Goal: Task Accomplishment & Management: Use online tool/utility

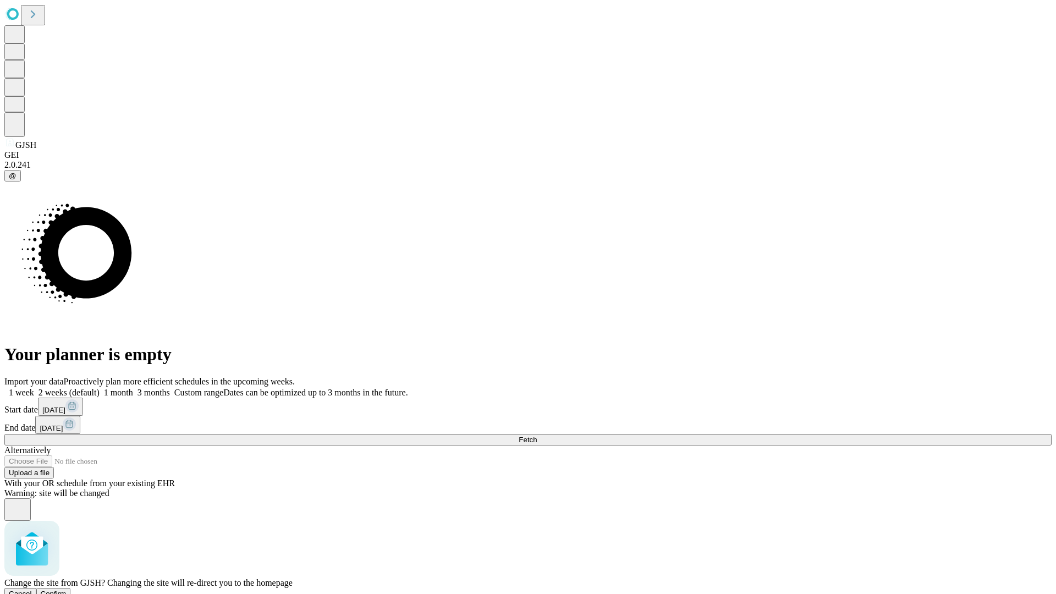
click at [67, 590] on span "Confirm" at bounding box center [54, 594] width 26 height 8
click at [34, 388] on label "1 week" at bounding box center [19, 392] width 30 height 9
click at [537, 436] on span "Fetch" at bounding box center [528, 440] width 18 height 8
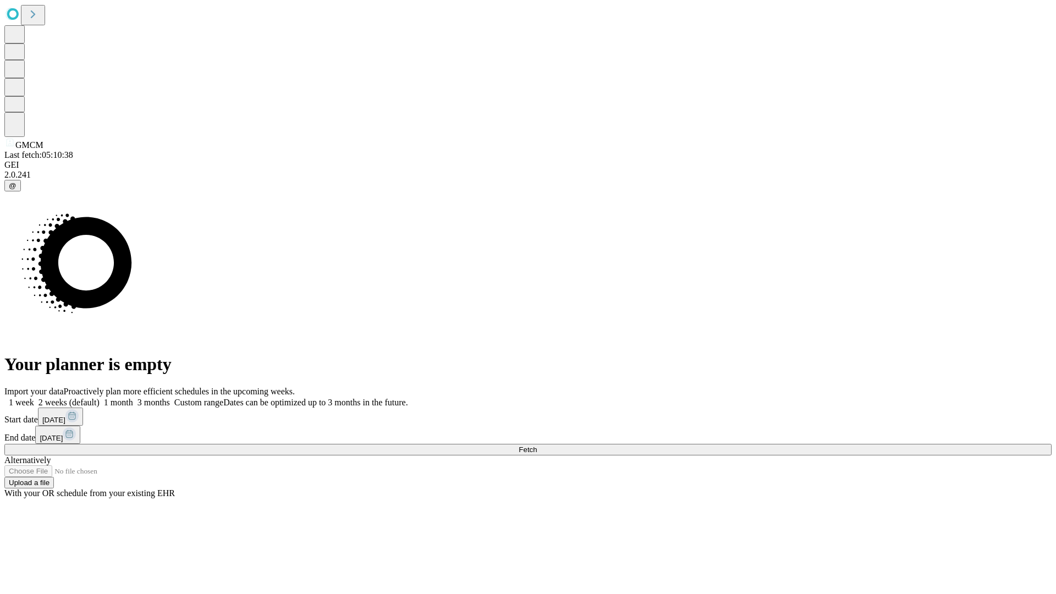
click at [34, 398] on label "1 week" at bounding box center [19, 402] width 30 height 9
click at [537, 445] on span "Fetch" at bounding box center [528, 449] width 18 height 8
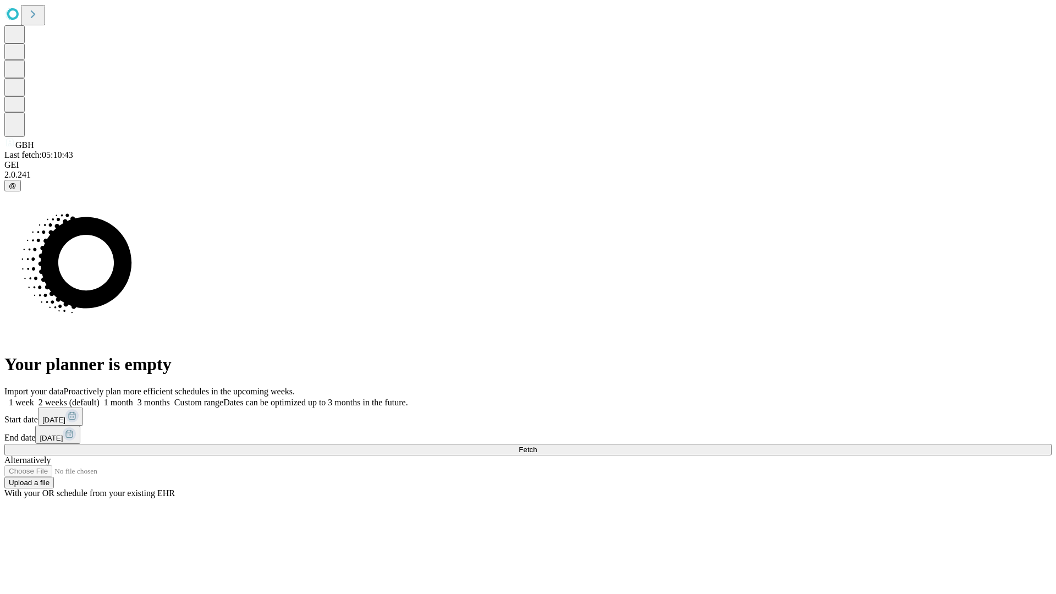
click at [34, 398] on label "1 week" at bounding box center [19, 402] width 30 height 9
click at [537, 445] on span "Fetch" at bounding box center [528, 449] width 18 height 8
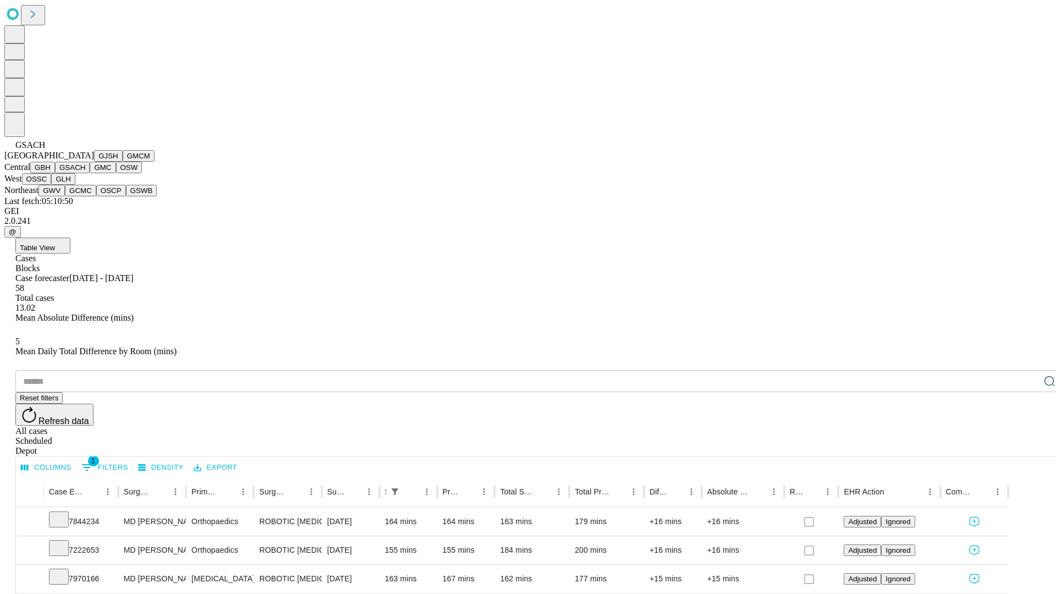
click at [90, 173] on button "GMC" at bounding box center [103, 168] width 26 height 12
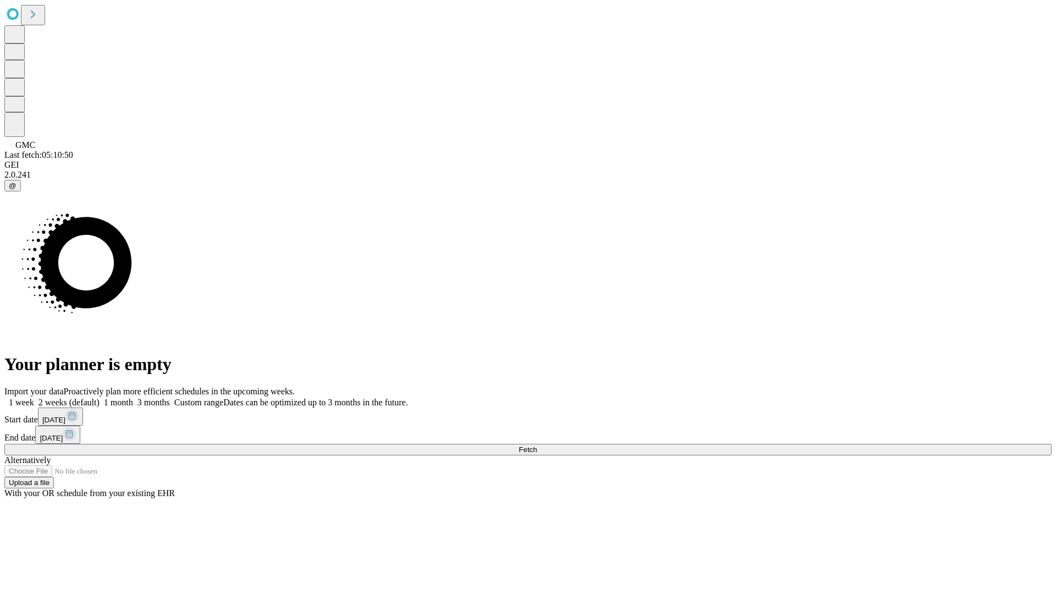
click at [34, 398] on label "1 week" at bounding box center [19, 402] width 30 height 9
click at [537, 445] on span "Fetch" at bounding box center [528, 449] width 18 height 8
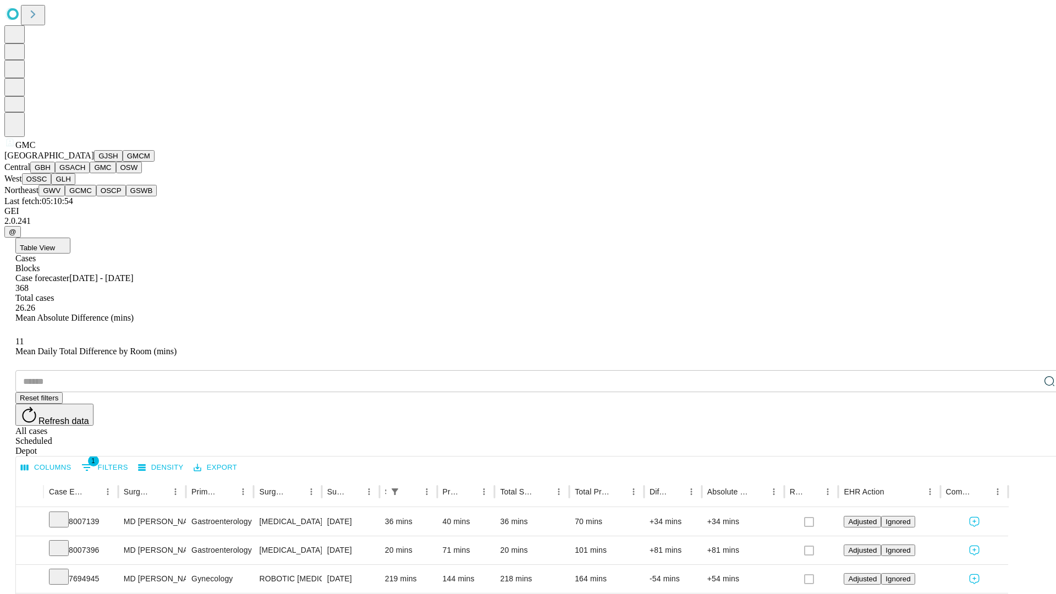
click at [116, 173] on button "OSW" at bounding box center [129, 168] width 26 height 12
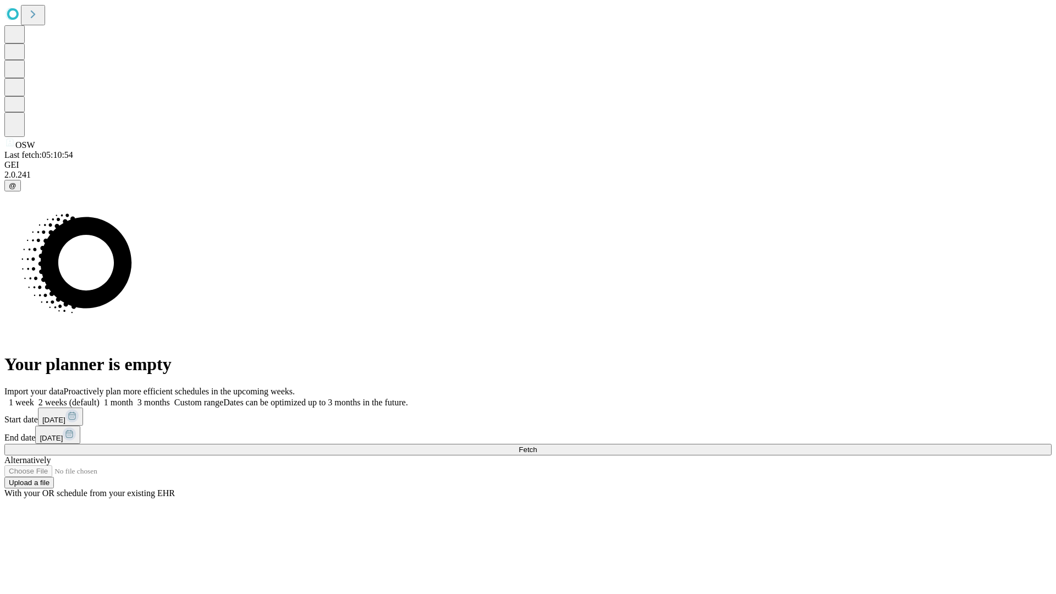
click at [34, 398] on label "1 week" at bounding box center [19, 402] width 30 height 9
click at [537, 445] on span "Fetch" at bounding box center [528, 449] width 18 height 8
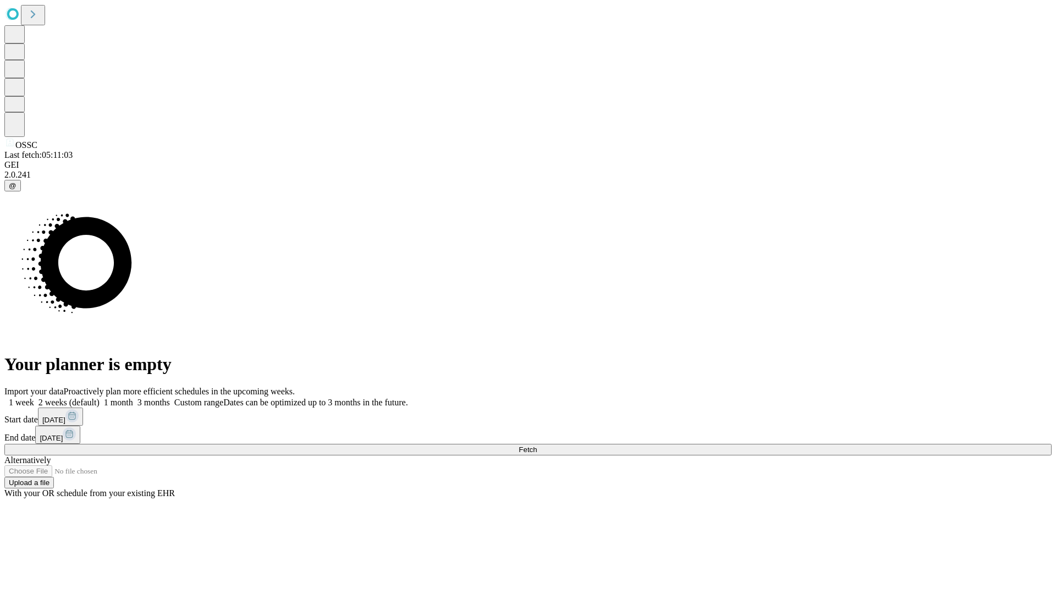
click at [34, 398] on label "1 week" at bounding box center [19, 402] width 30 height 9
click at [537, 445] on span "Fetch" at bounding box center [528, 449] width 18 height 8
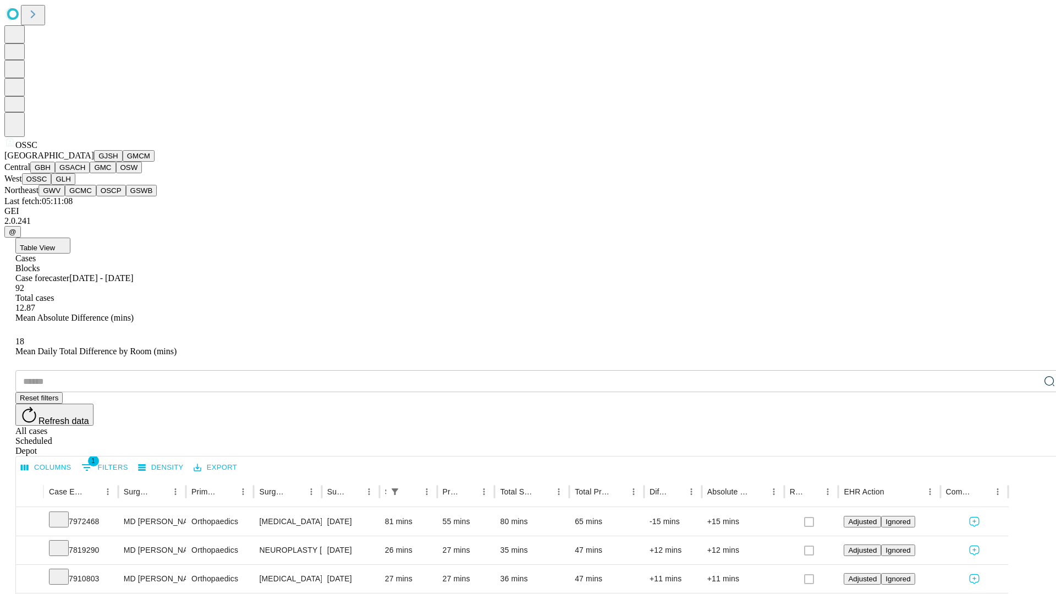
click at [75, 185] on button "GLH" at bounding box center [63, 179] width 24 height 12
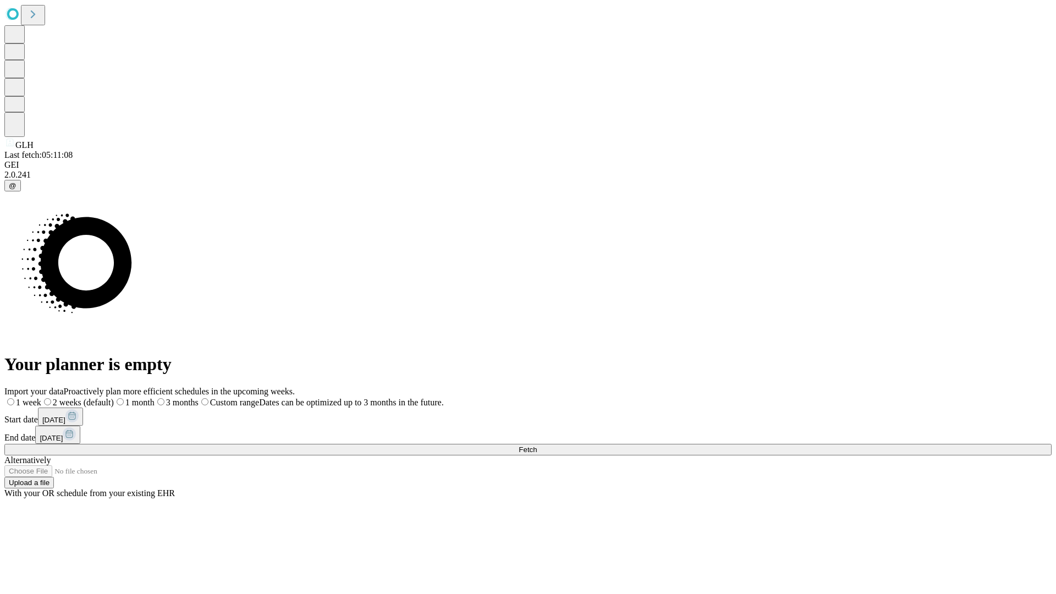
click at [41, 398] on label "1 week" at bounding box center [22, 402] width 37 height 9
click at [537, 445] on span "Fetch" at bounding box center [528, 449] width 18 height 8
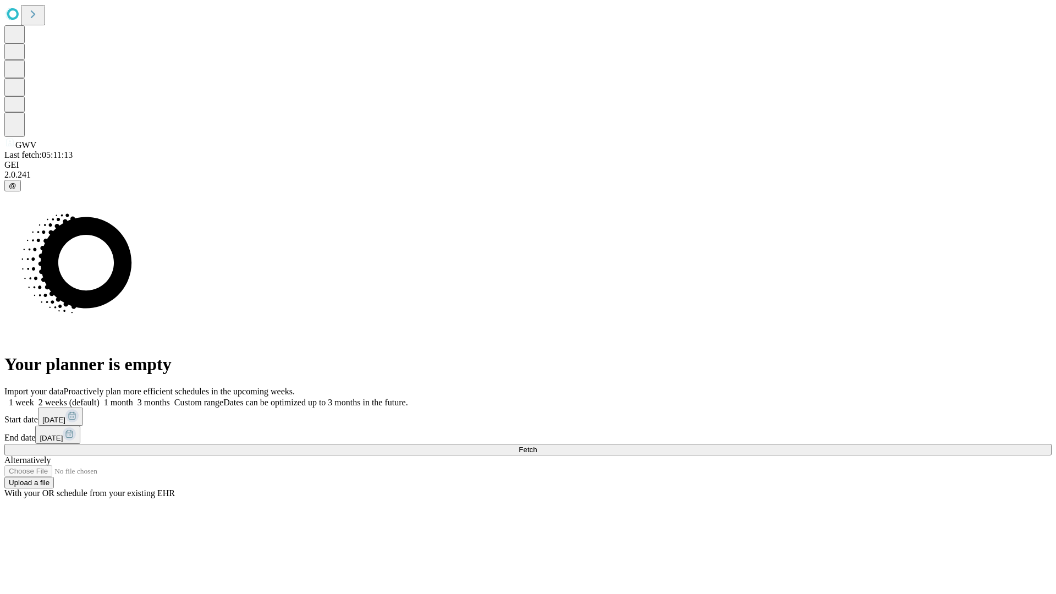
click at [34, 398] on label "1 week" at bounding box center [19, 402] width 30 height 9
click at [537, 445] on span "Fetch" at bounding box center [528, 449] width 18 height 8
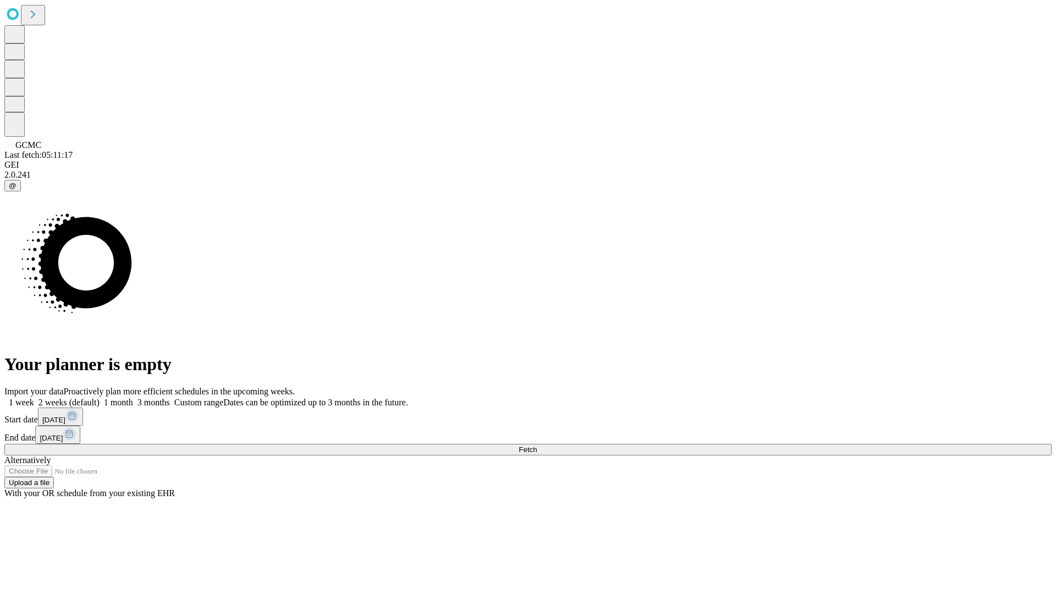
click at [34, 398] on label "1 week" at bounding box center [19, 402] width 30 height 9
click at [537, 445] on span "Fetch" at bounding box center [528, 449] width 18 height 8
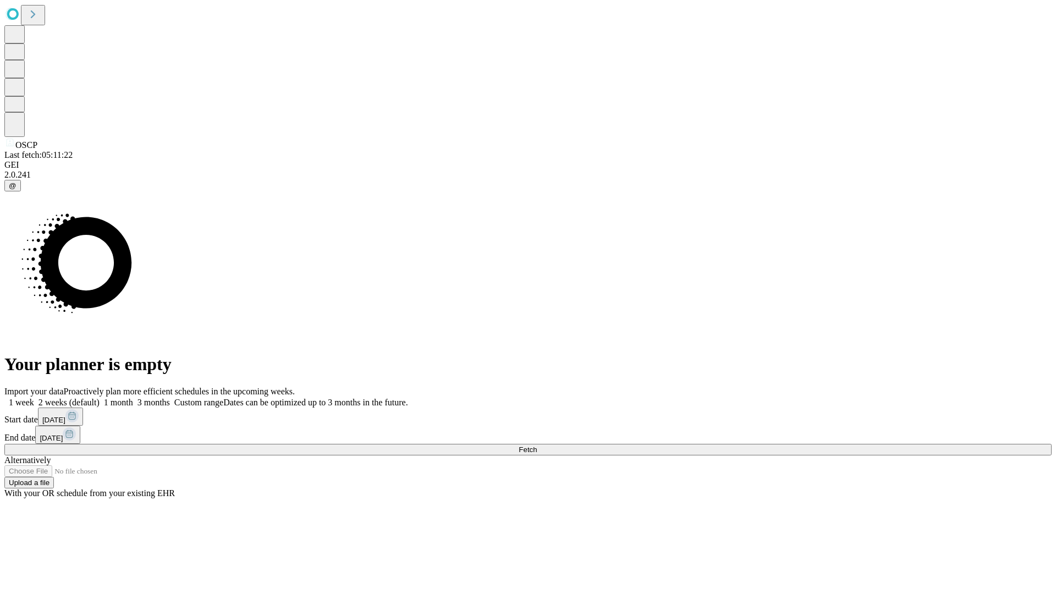
click at [34, 398] on label "1 week" at bounding box center [19, 402] width 30 height 9
click at [537, 445] on span "Fetch" at bounding box center [528, 449] width 18 height 8
